Goal: Find specific page/section: Find specific page/section

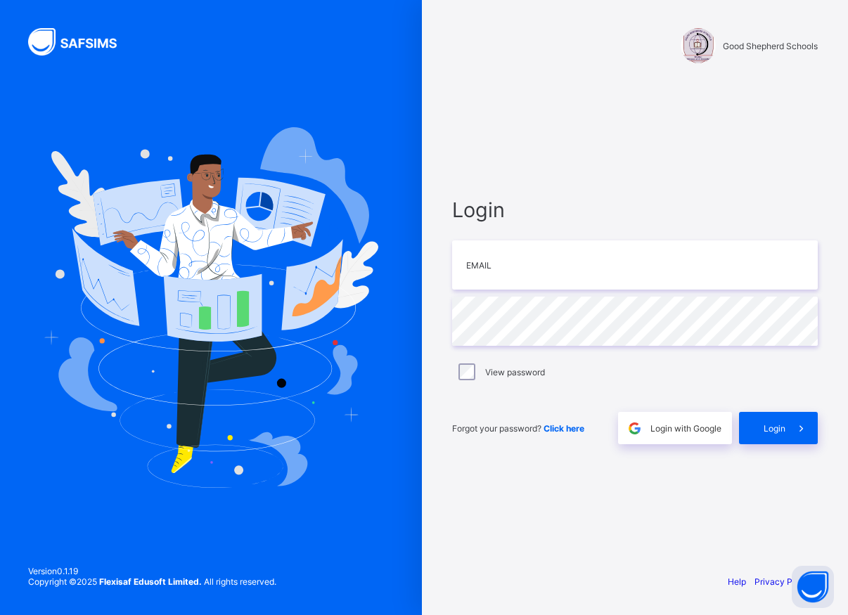
type input "**********"
click at [779, 427] on span "Login" at bounding box center [775, 428] width 22 height 11
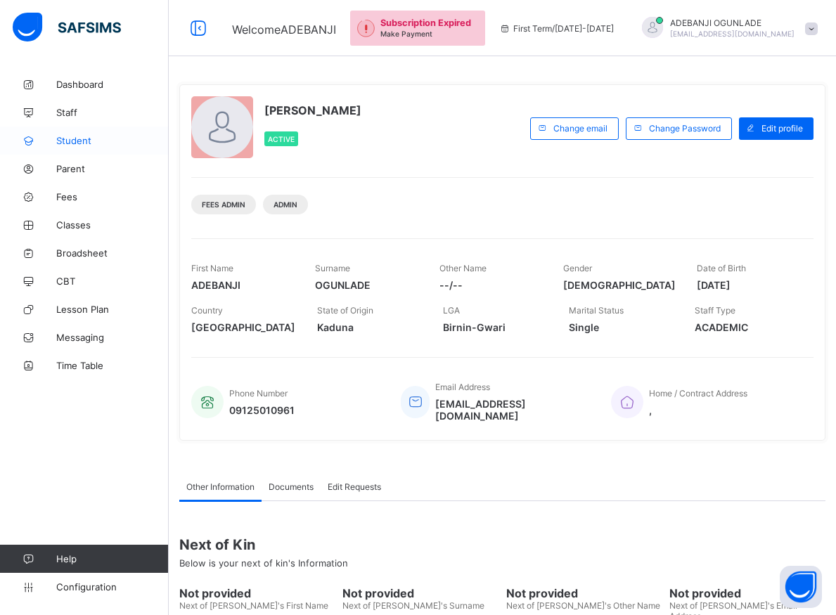
click at [86, 139] on span "Student" at bounding box center [112, 140] width 113 height 11
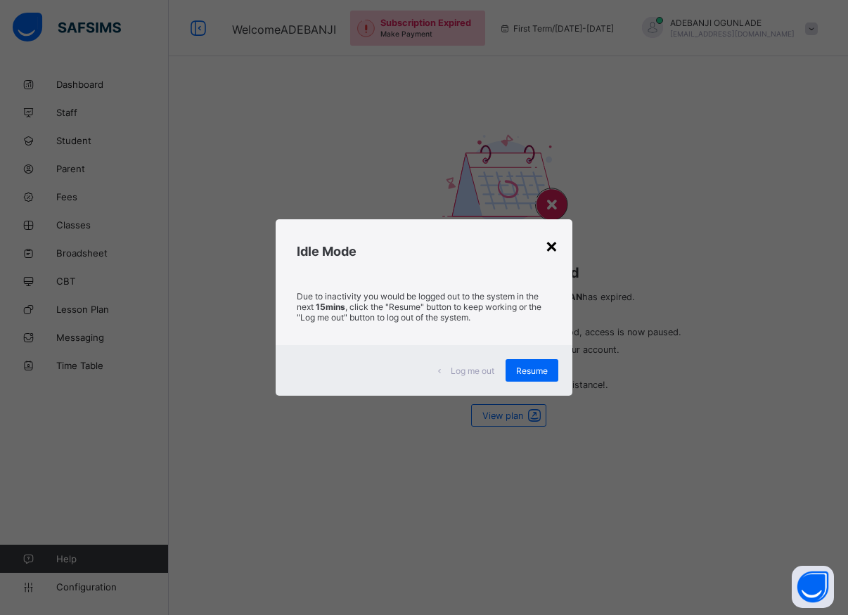
click at [553, 248] on div "×" at bounding box center [551, 245] width 13 height 24
